Goal: Answer question/provide support: Share knowledge or assist other users

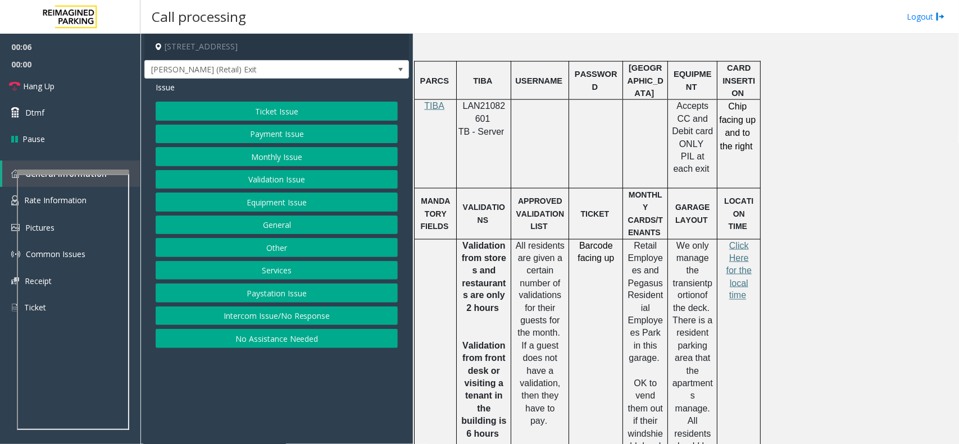
scroll to position [702, 0]
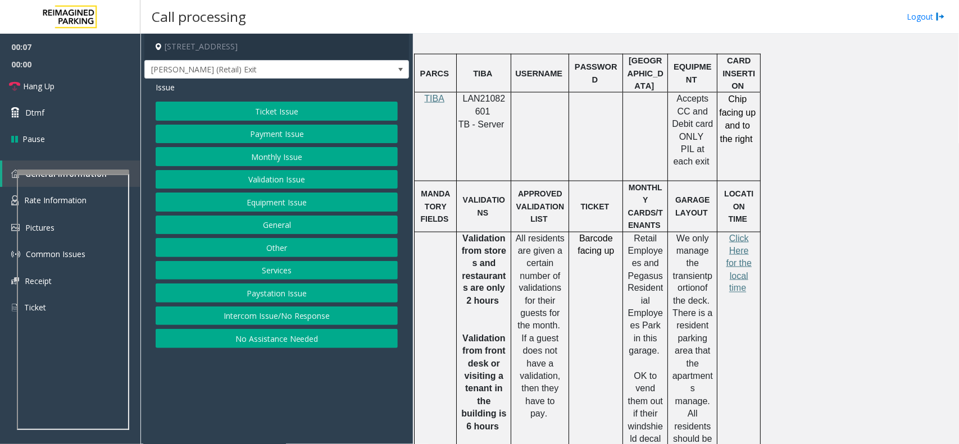
click at [245, 323] on button "Intercom Issue/No Response" at bounding box center [277, 316] width 242 height 19
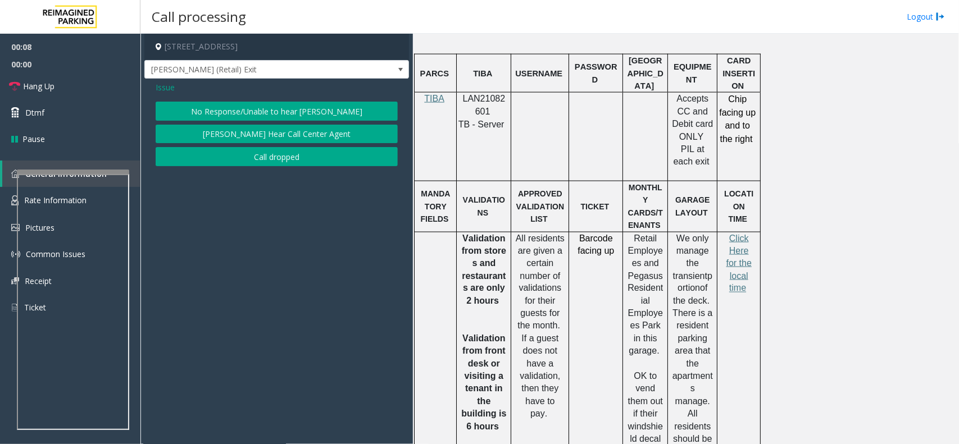
click at [204, 117] on button "No Response/Unable to hear [PERSON_NAME]" at bounding box center [277, 111] width 242 height 19
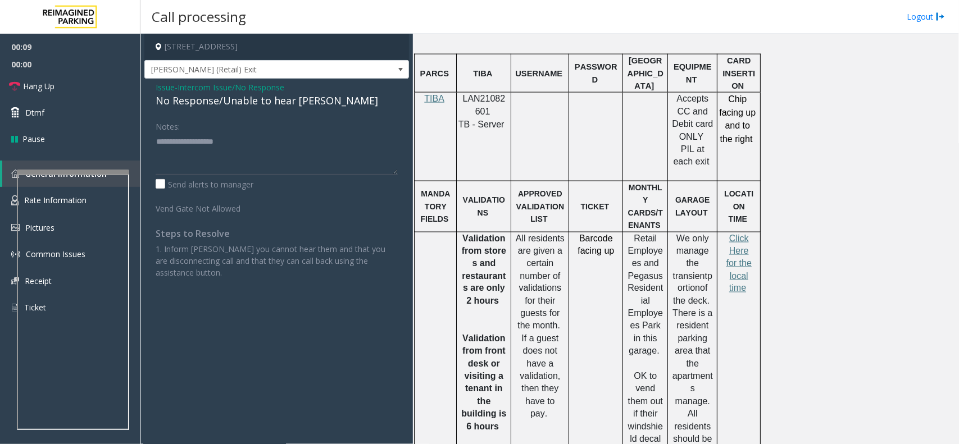
click at [189, 104] on div "No Response/Unable to hear [PERSON_NAME]" at bounding box center [277, 100] width 242 height 15
type textarea "**********"
click at [56, 92] on link "Hang Up" at bounding box center [70, 86] width 140 height 26
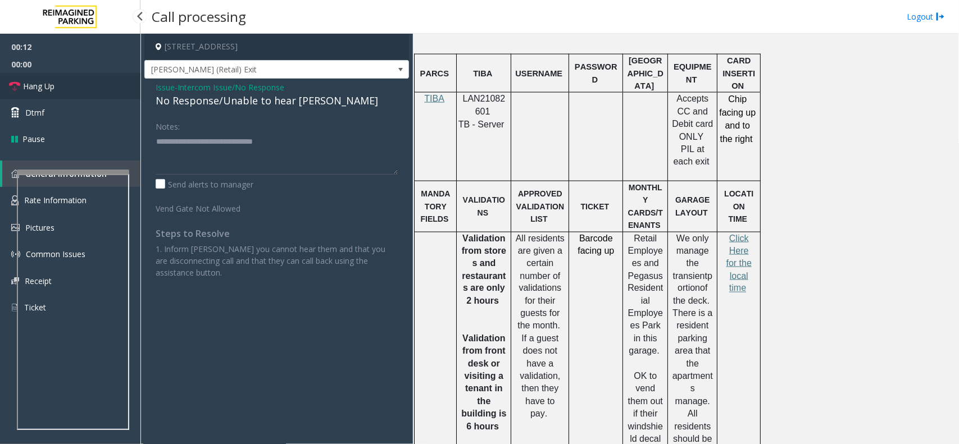
click at [56, 92] on link "Hang Up" at bounding box center [70, 86] width 140 height 26
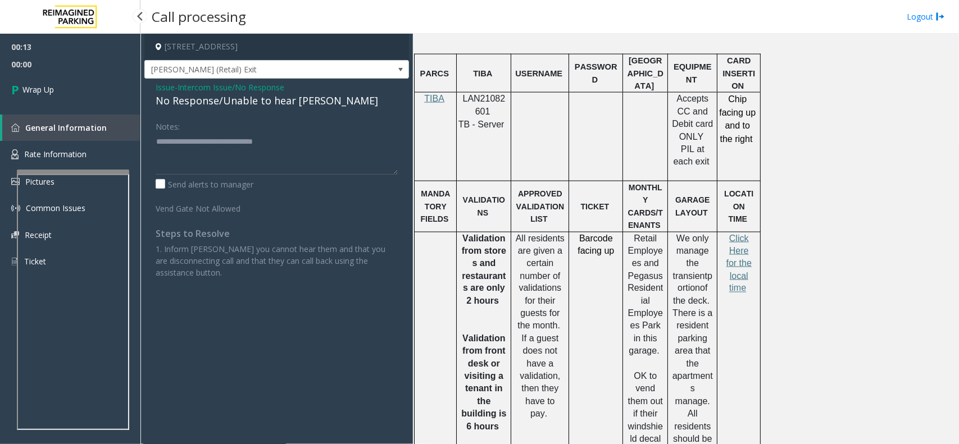
click at [56, 92] on link "Wrap Up" at bounding box center [70, 89] width 140 height 33
